Goal: Task Accomplishment & Management: Manage account settings

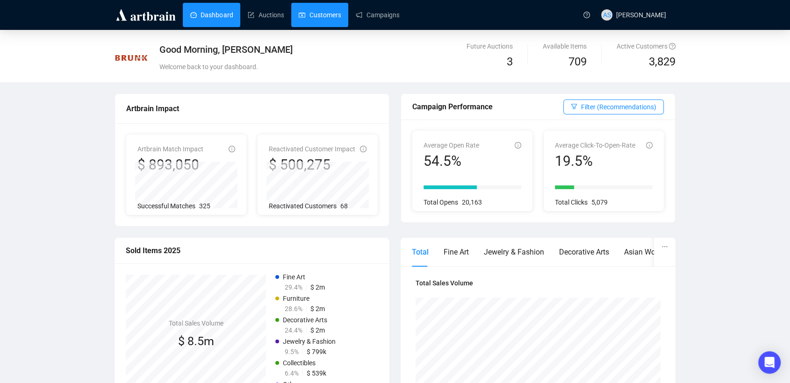
click at [320, 16] on link "Customers" at bounding box center [320, 15] width 42 height 24
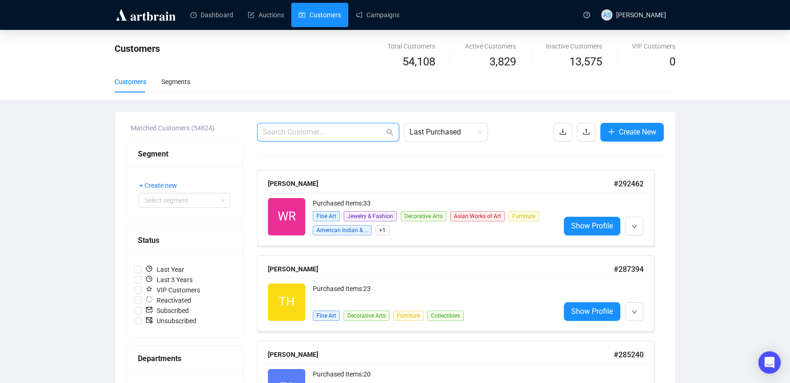
click at [328, 131] on input "text" at bounding box center [324, 132] width 122 height 11
paste input "[EMAIL_ADDRESS][DOMAIN_NAME]"
type input "[EMAIL_ADDRESS][DOMAIN_NAME]"
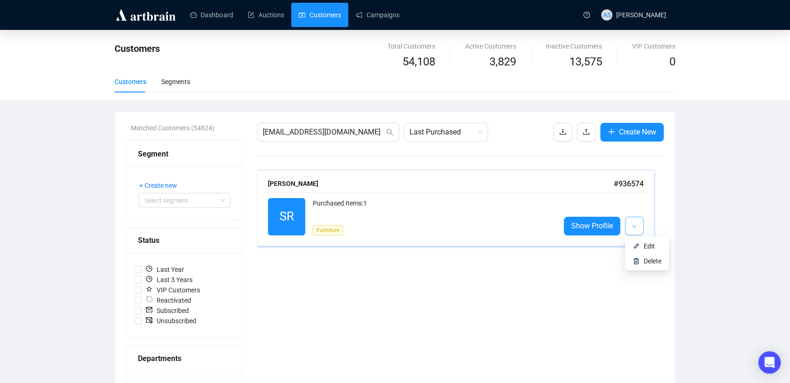
click at [634, 227] on icon "down" at bounding box center [635, 227] width 6 height 6
click at [640, 245] on img at bounding box center [636, 246] width 7 height 7
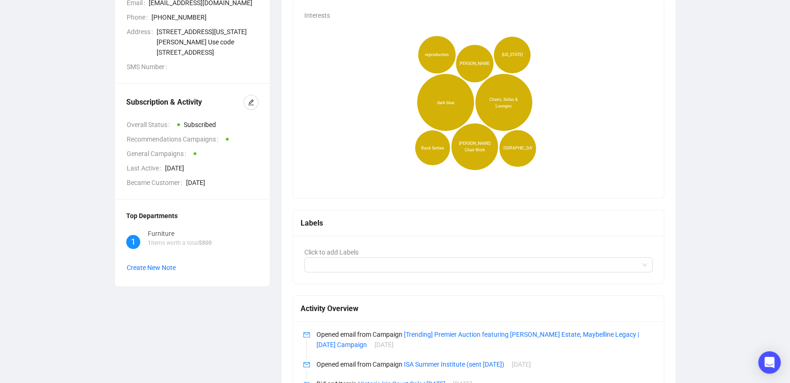
scroll to position [208, 0]
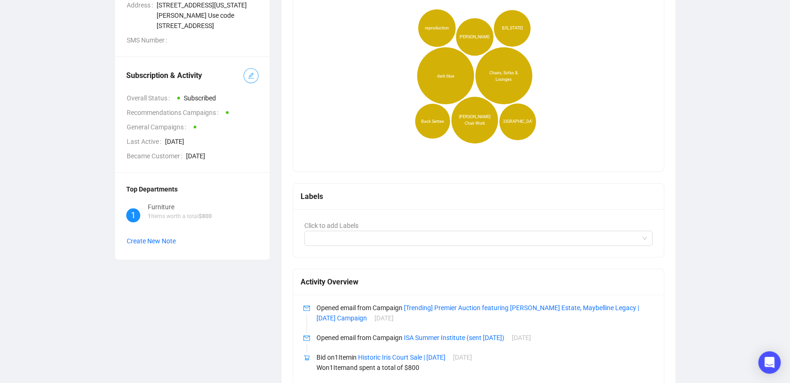
click at [246, 78] on button "button" at bounding box center [251, 75] width 15 height 15
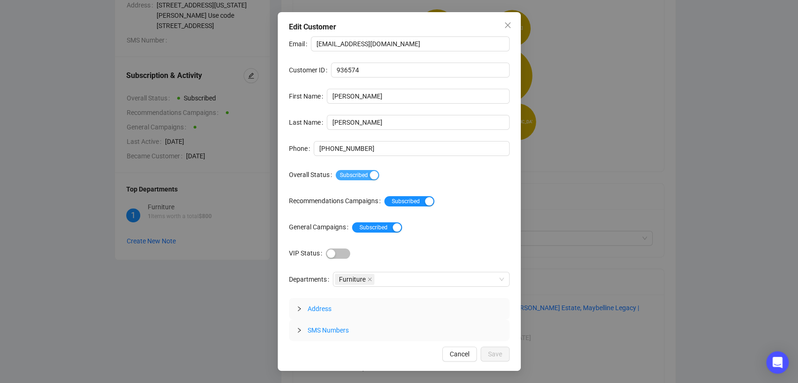
click at [353, 173] on span "Subscribed" at bounding box center [357, 175] width 43 height 10
click at [494, 354] on span "Save" at bounding box center [495, 354] width 14 height 10
